Goal: Information Seeking & Learning: Learn about a topic

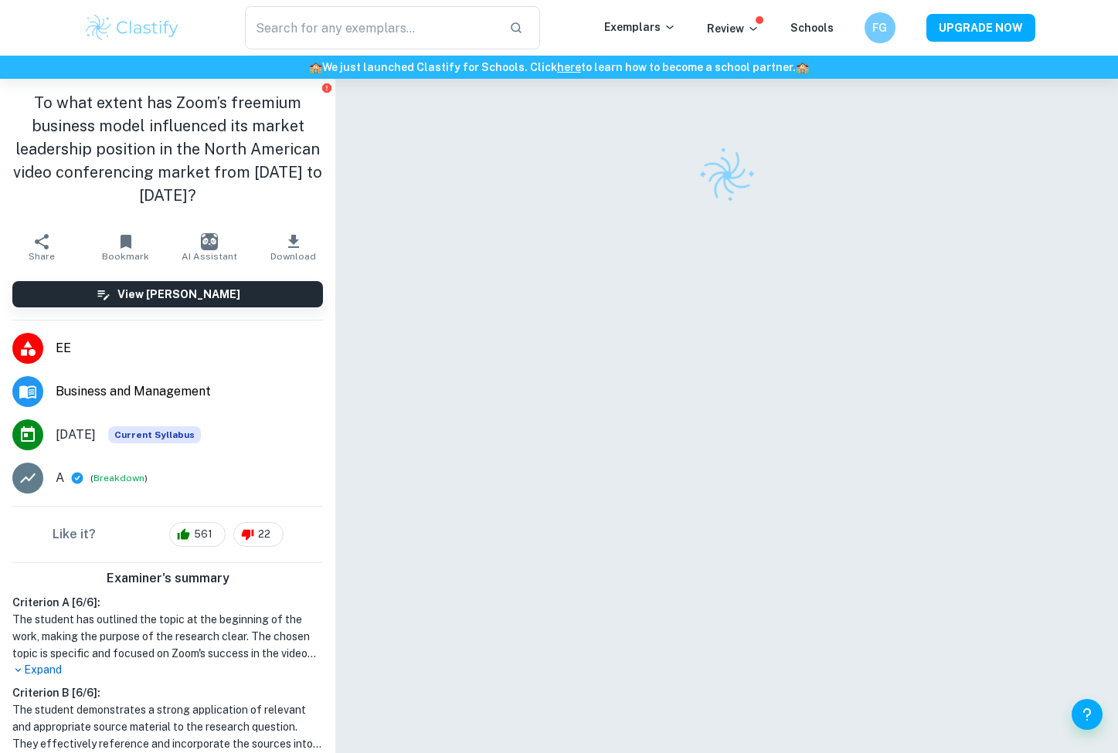
checkbox input "true"
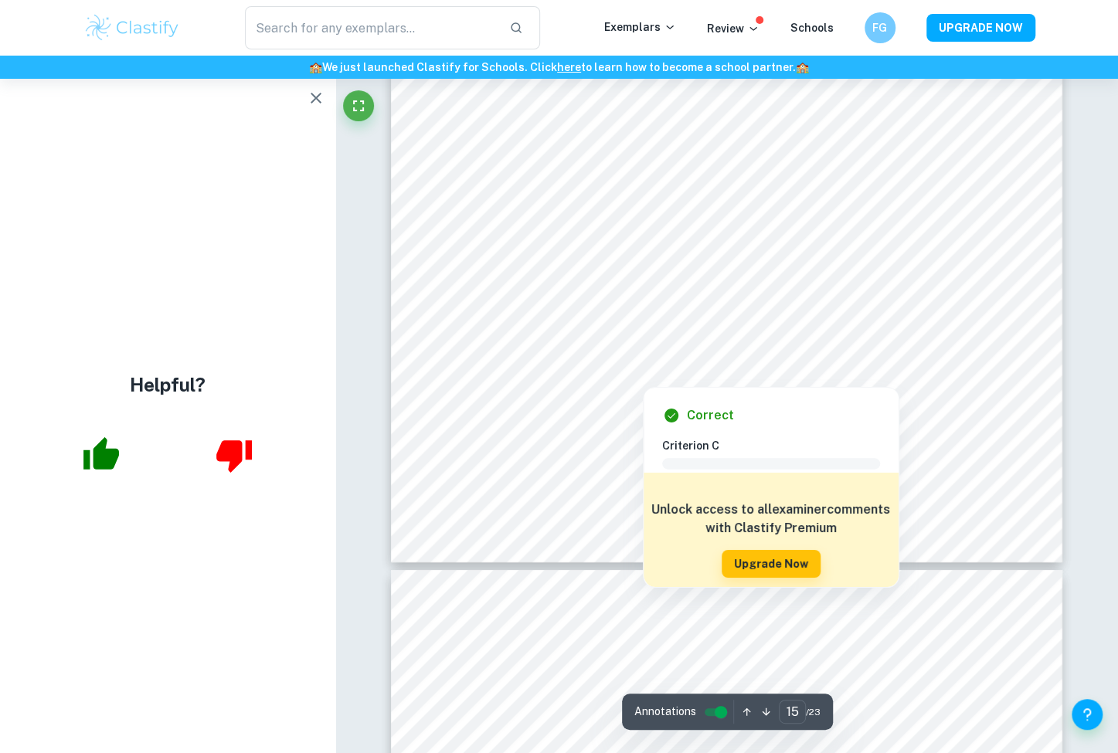
scroll to position [13196, 0]
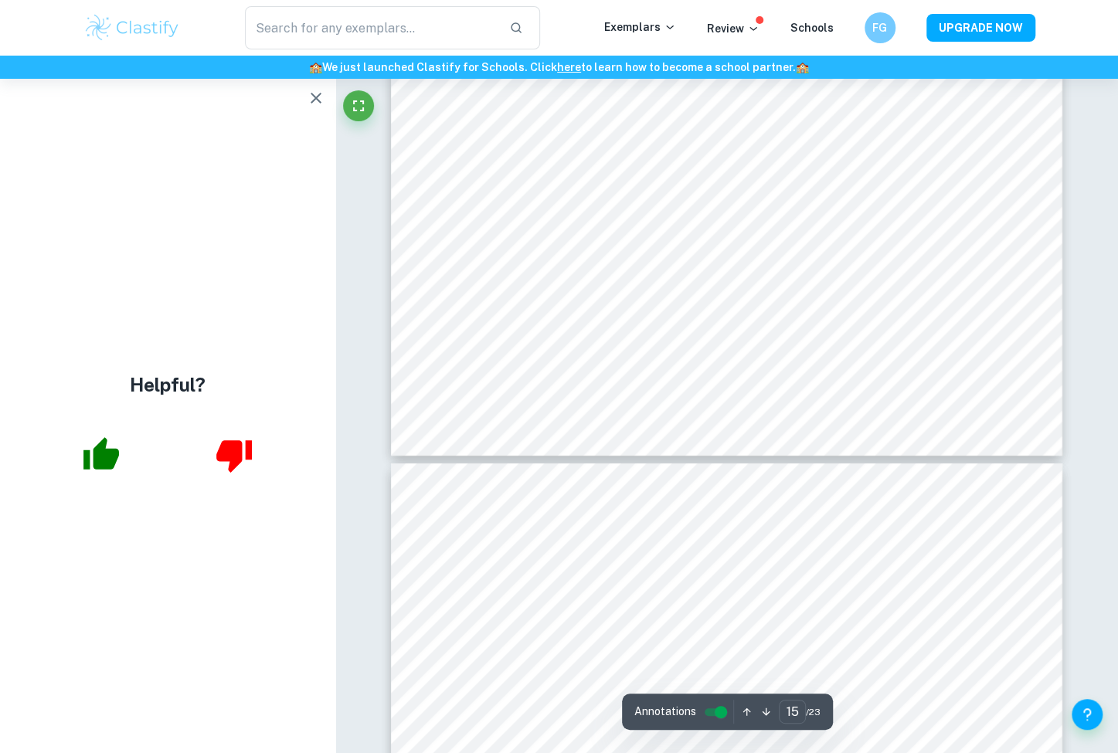
click at [314, 98] on icon "button" at bounding box center [316, 98] width 11 height 11
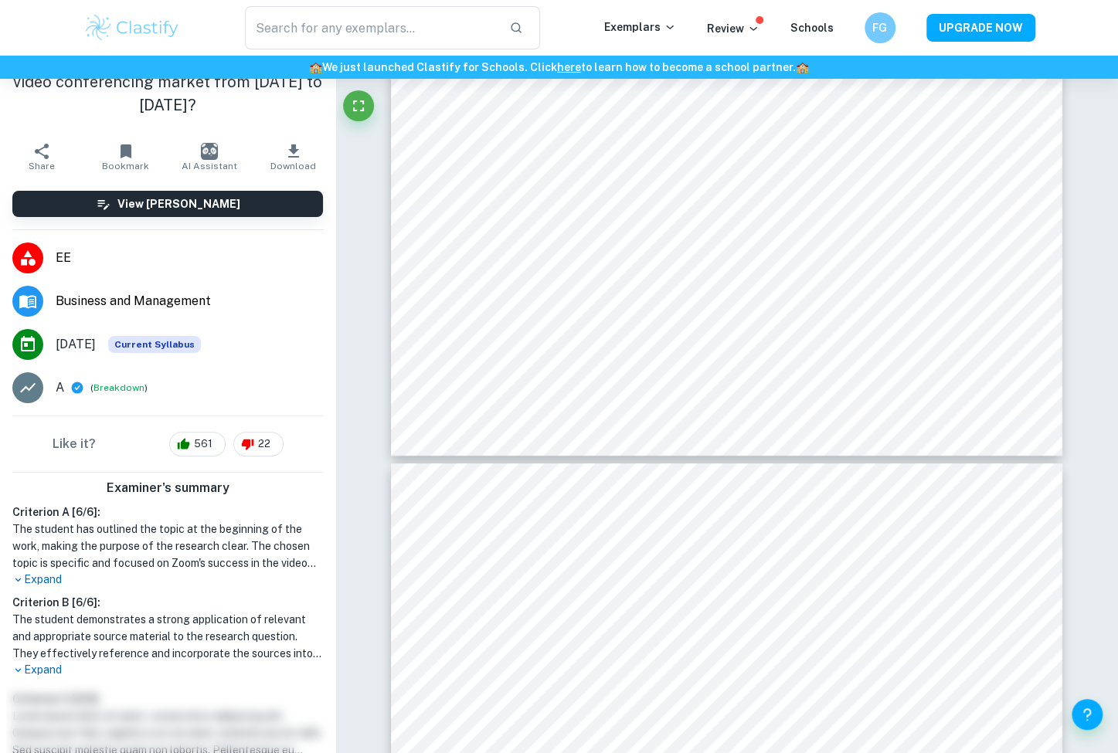
scroll to position [334, 0]
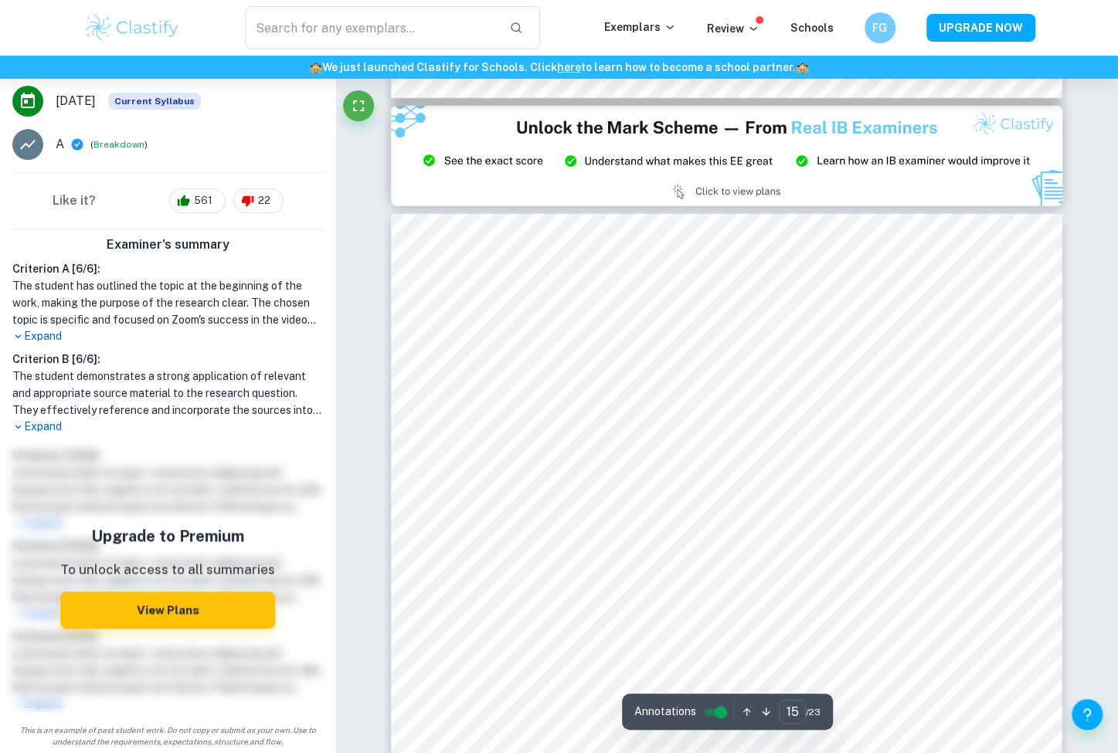
type input "14"
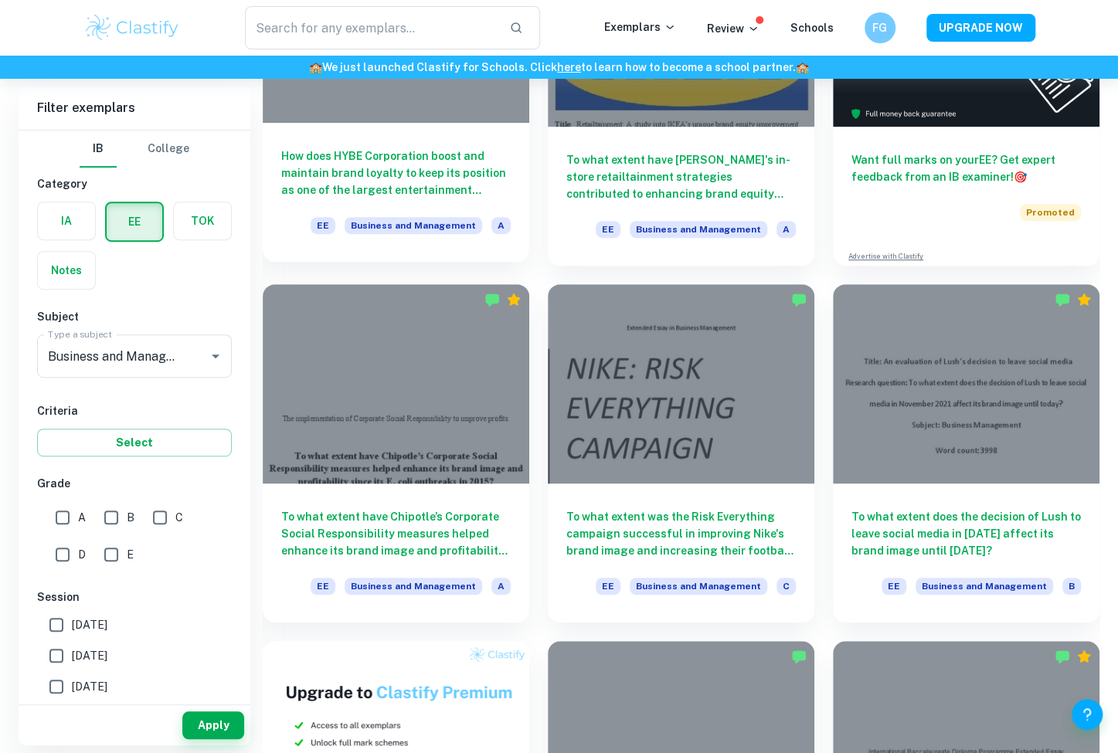
scroll to position [275, 0]
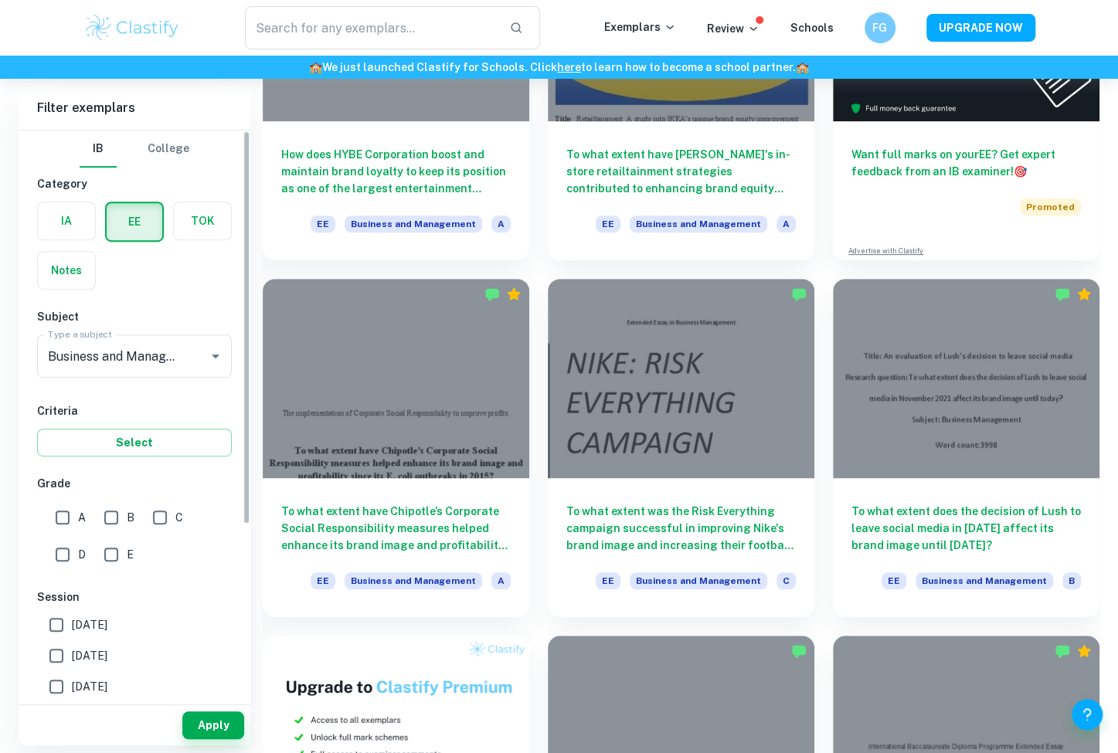
click at [63, 512] on input "A" at bounding box center [62, 517] width 31 height 31
checkbox input "true"
click at [196, 724] on button "Apply" at bounding box center [213, 726] width 62 height 28
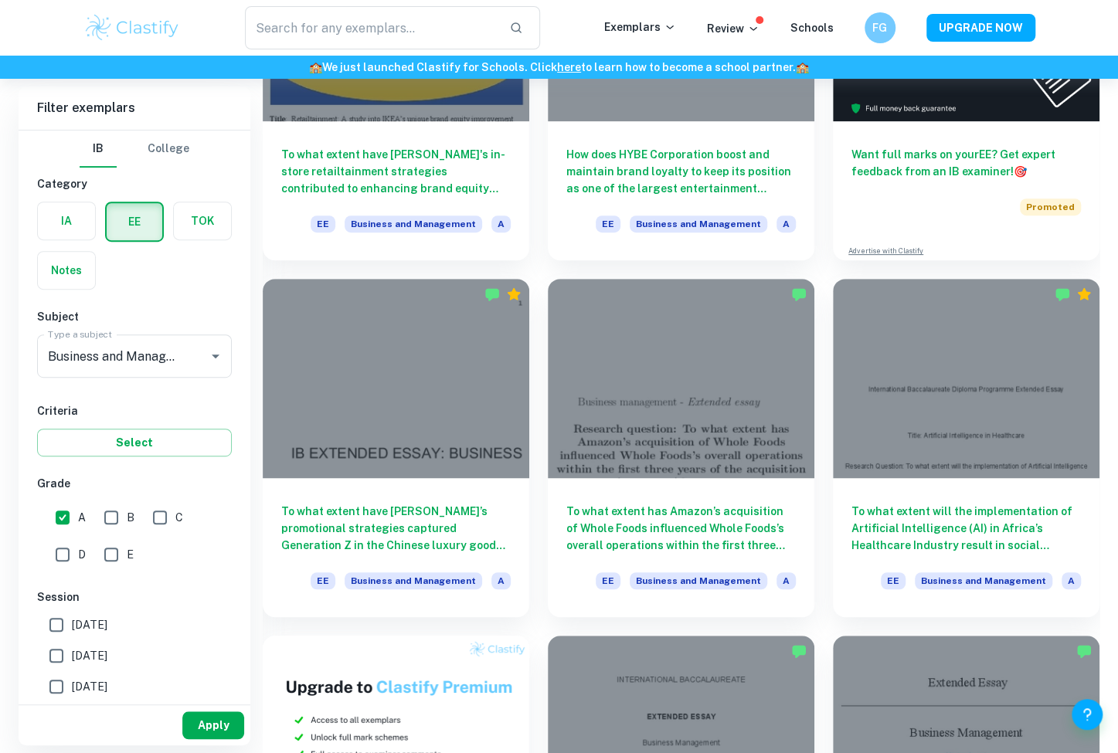
click at [212, 719] on button "Apply" at bounding box center [213, 726] width 62 height 28
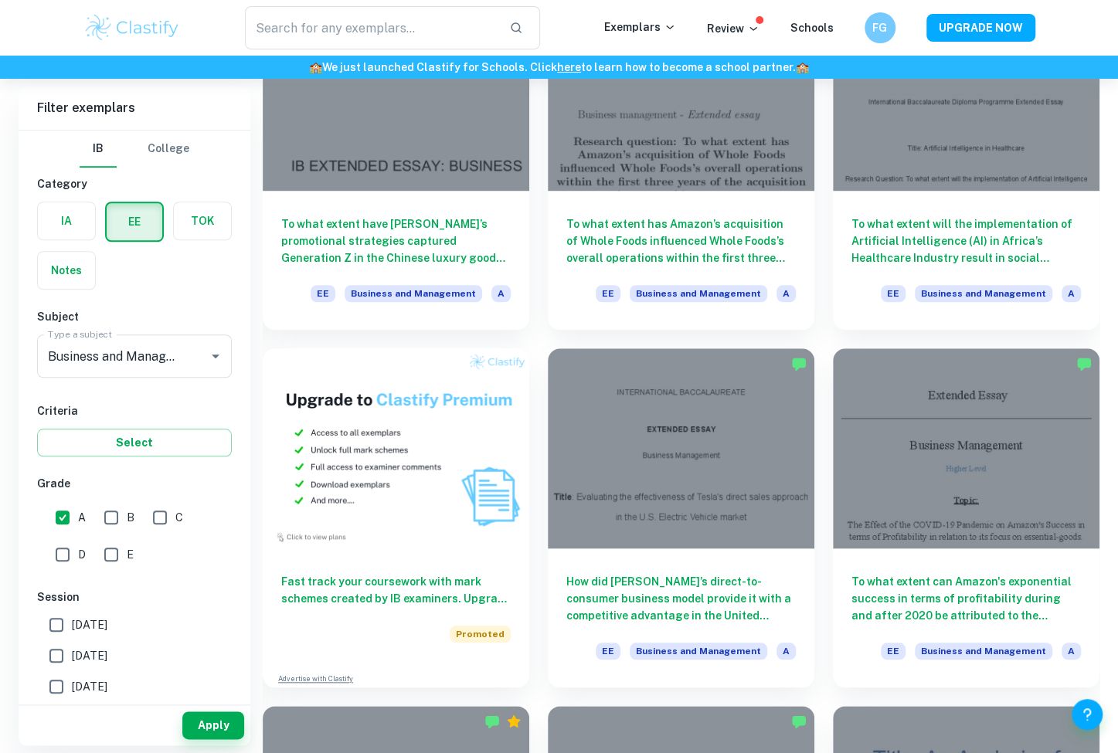
scroll to position [573, 0]
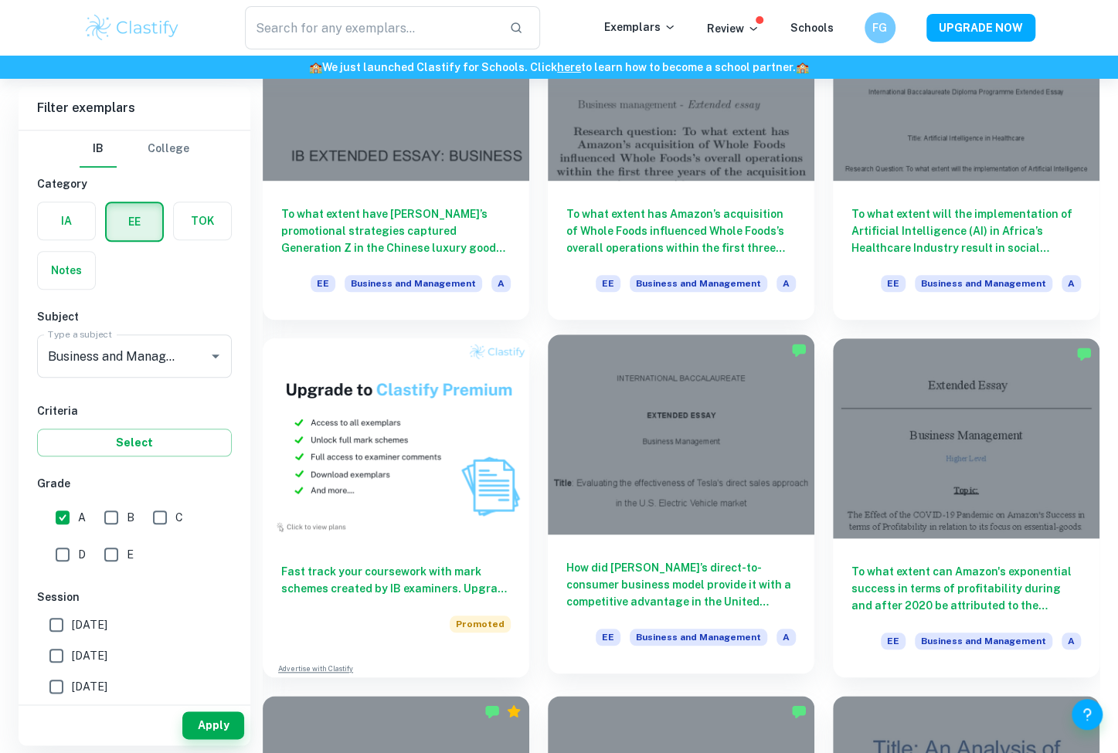
click at [751, 404] on div at bounding box center [681, 435] width 267 height 200
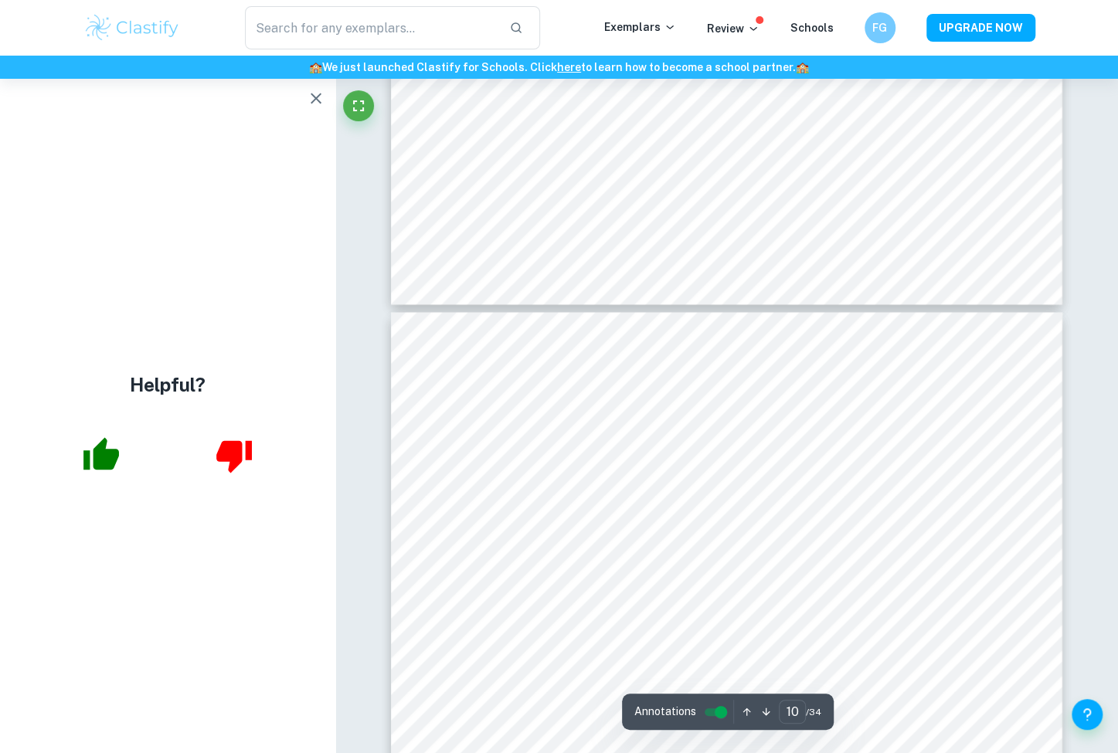
scroll to position [7991, 0]
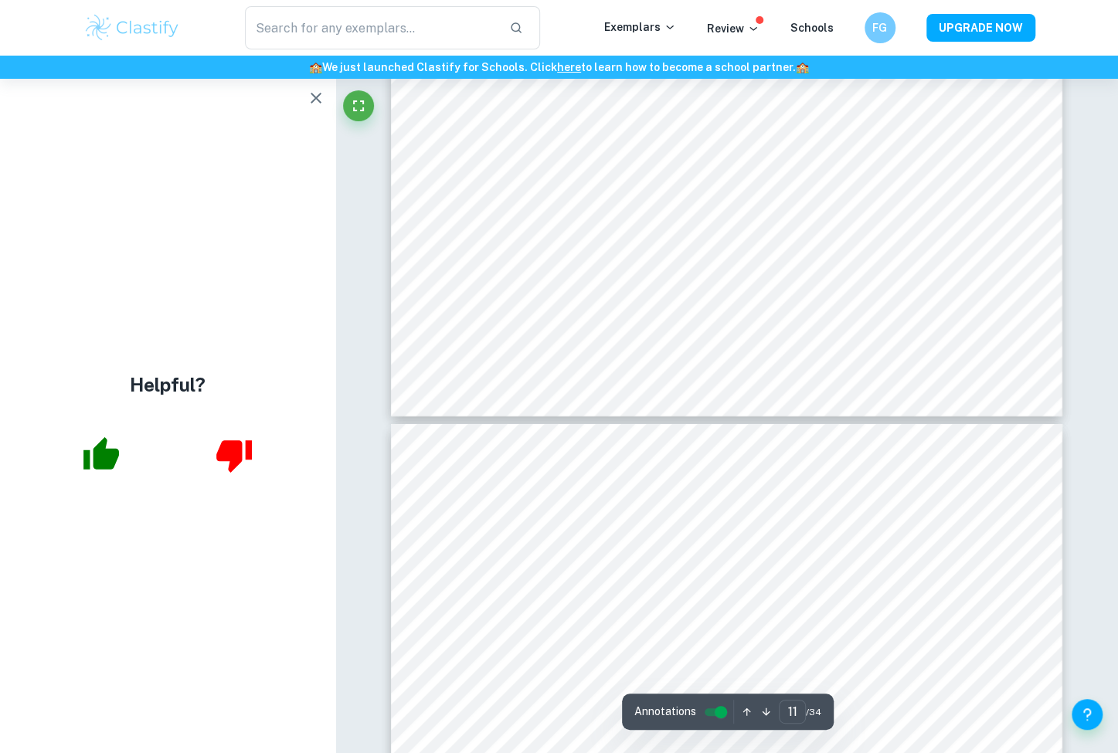
type input "12"
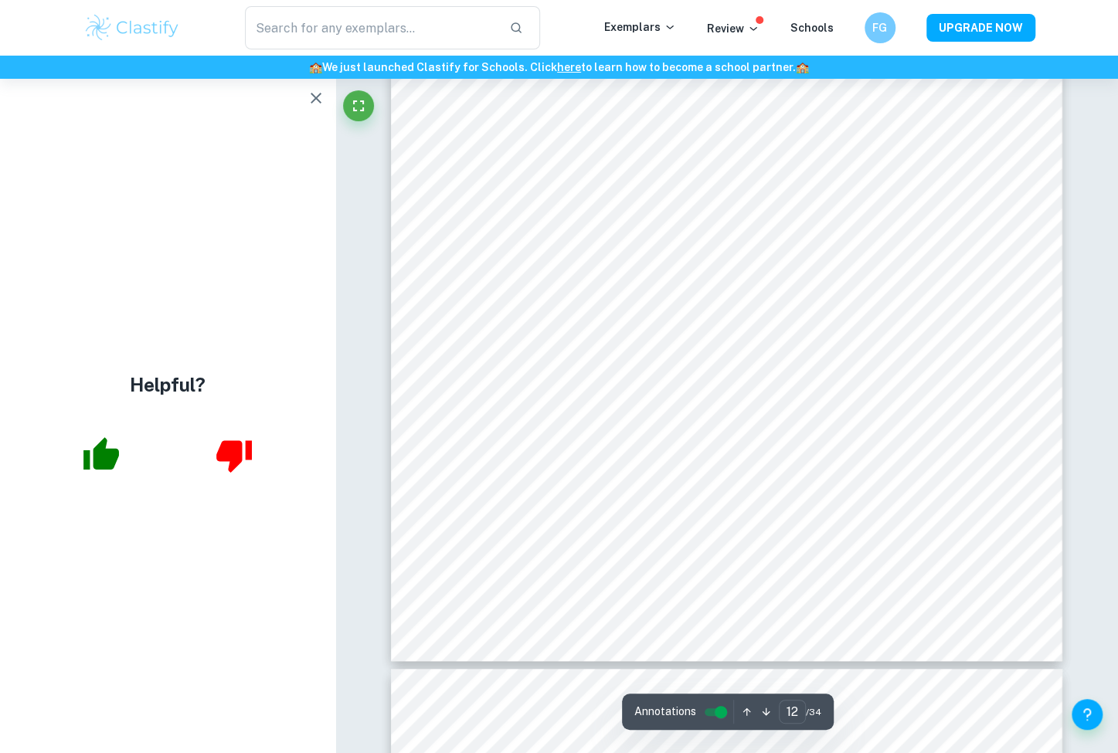
scroll to position [10376, 0]
